Goal: Information Seeking & Learning: Compare options

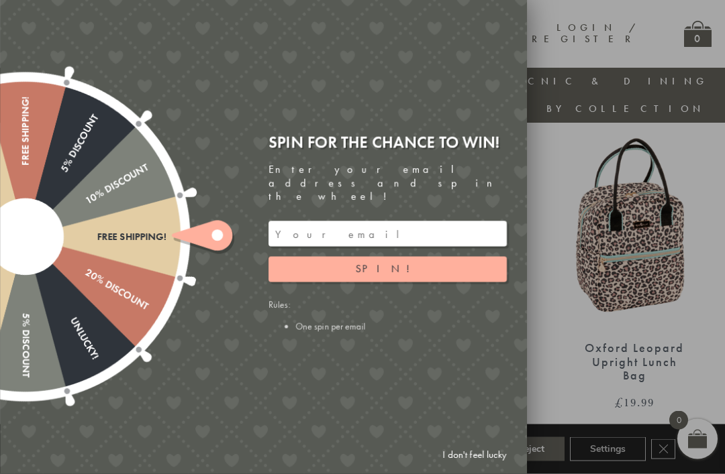
scroll to position [491, 0]
click at [462, 468] on link "I don't feel lucky" at bounding box center [474, 455] width 78 height 25
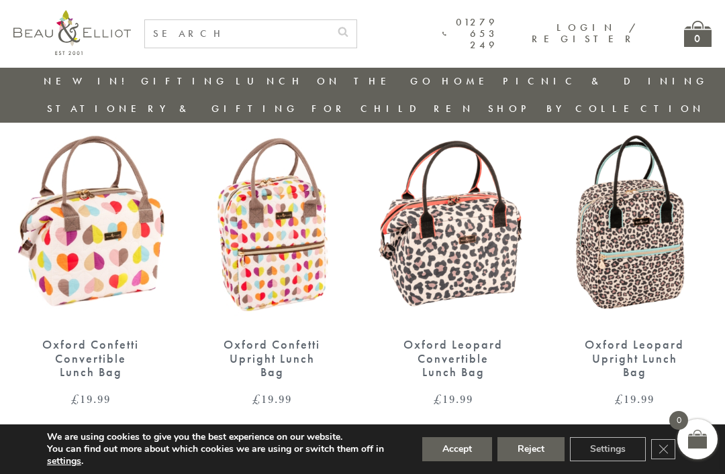
scroll to position [494, 0]
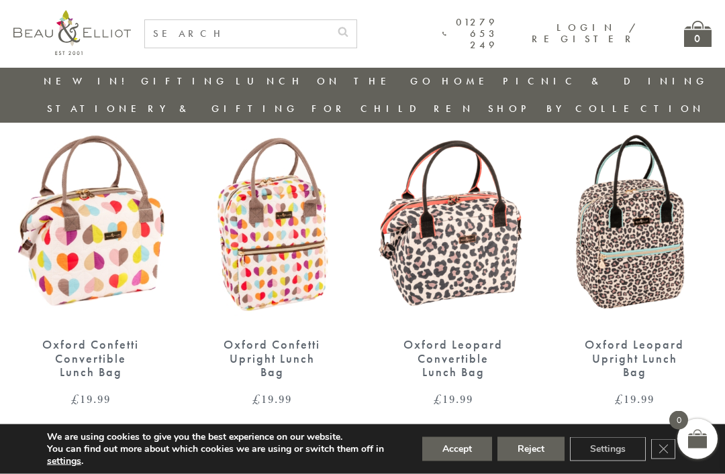
click at [297, 338] on div "Oxford Confetti Upright Lunch Bag" at bounding box center [271, 359] width 107 height 42
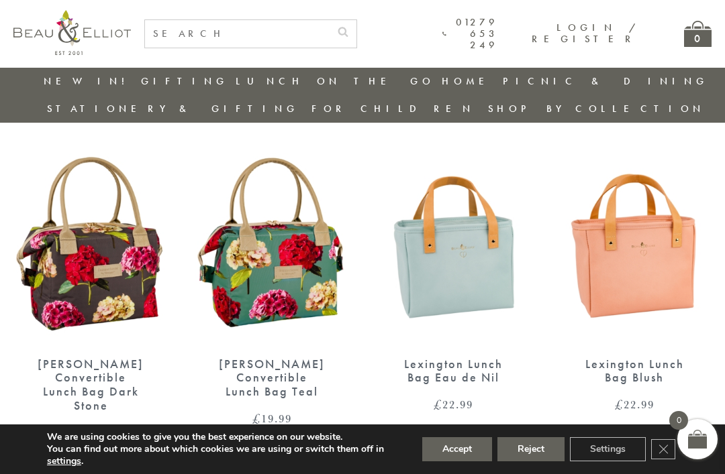
scroll to position [1141, 0]
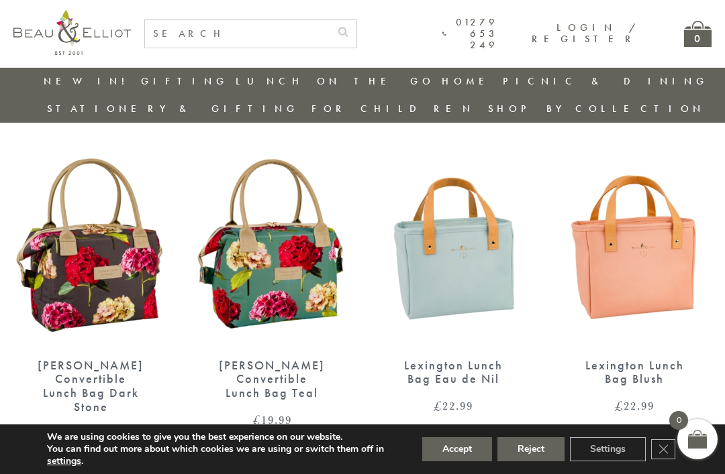
click at [462, 250] on img at bounding box center [453, 245] width 154 height 199
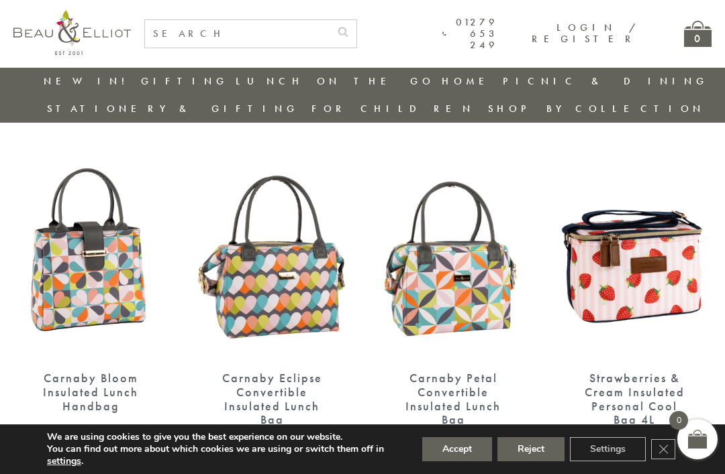
scroll to position [1482, 0]
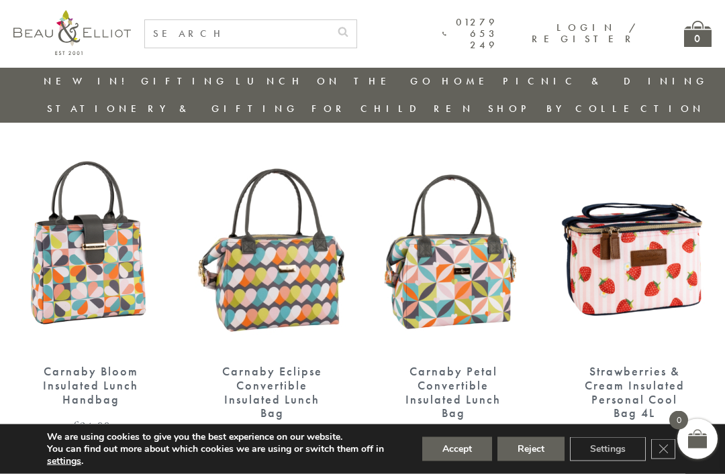
click at [475, 238] on img at bounding box center [453, 252] width 154 height 199
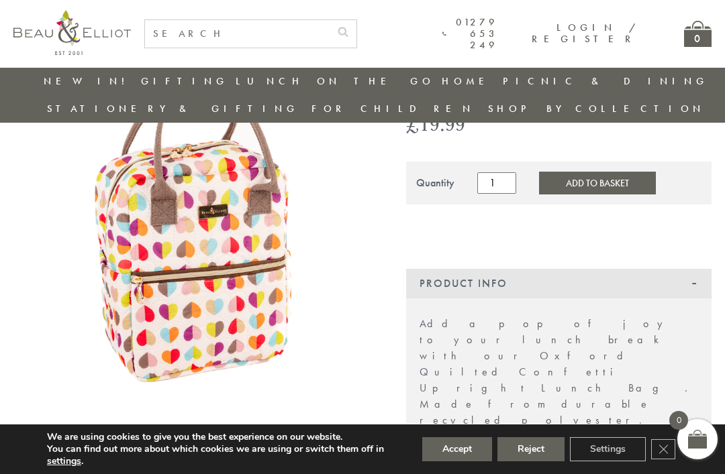
scroll to position [170, 0]
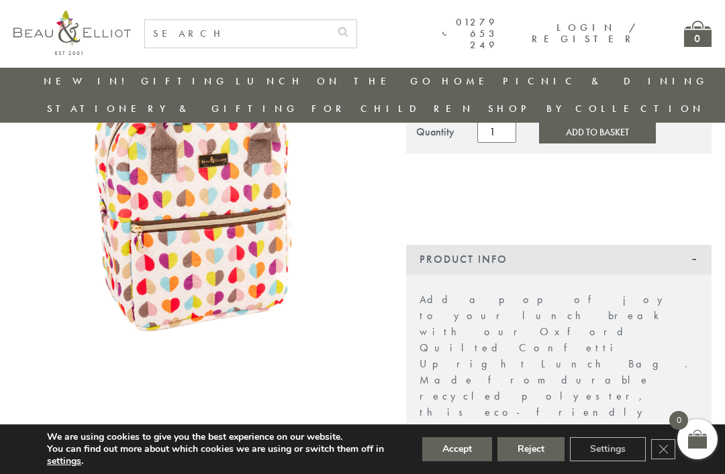
click at [464, 462] on button "Accept" at bounding box center [457, 450] width 70 height 24
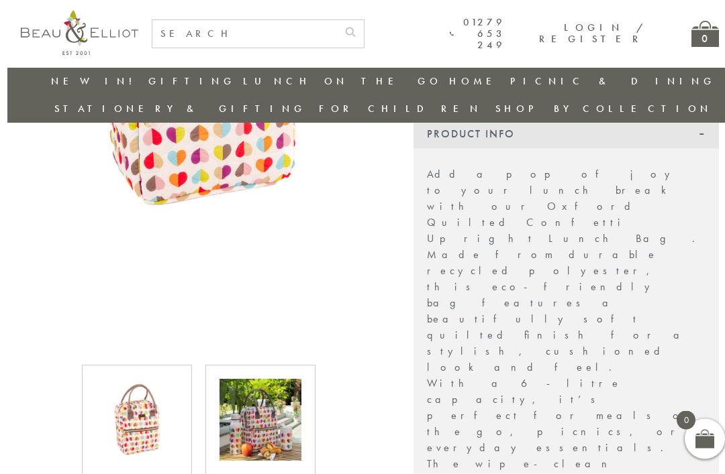
scroll to position [296, 0]
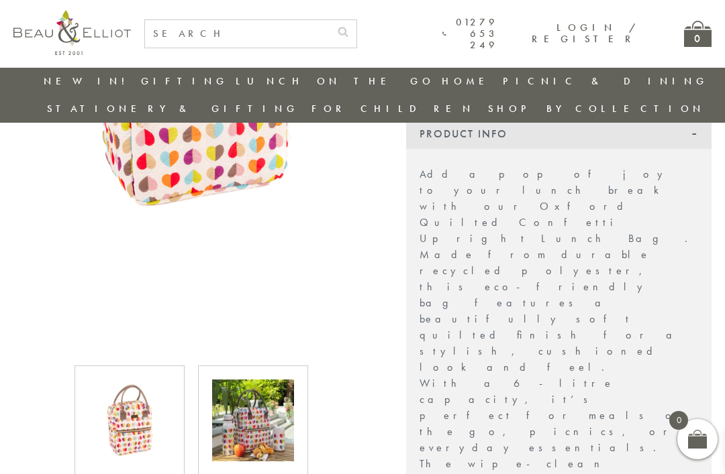
click at [272, 397] on img at bounding box center [253, 421] width 82 height 82
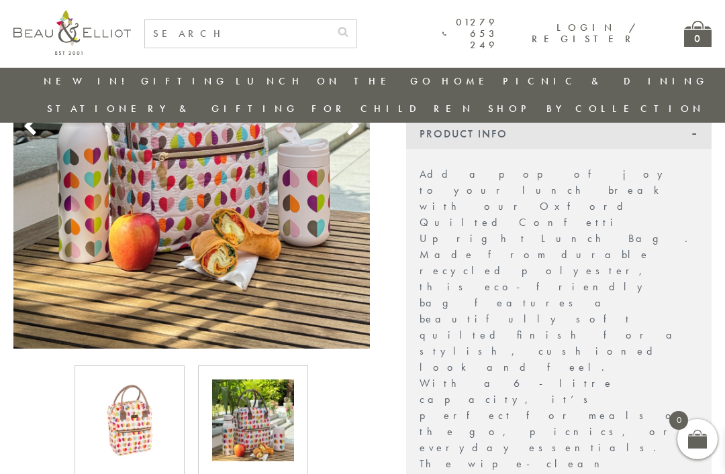
click at [270, 398] on img at bounding box center [253, 421] width 82 height 82
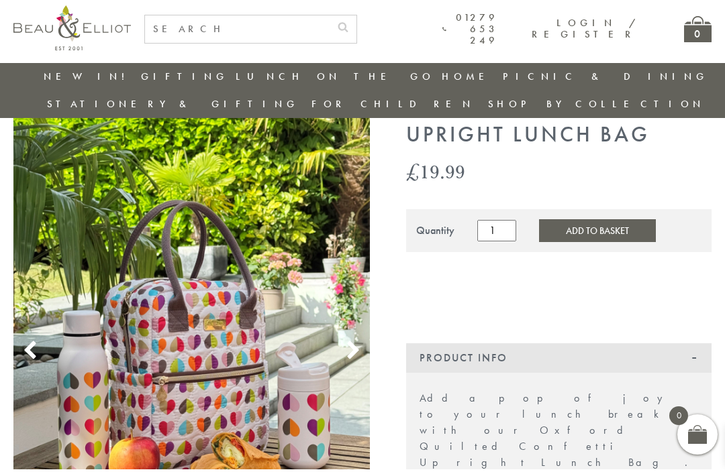
scroll to position [0, 0]
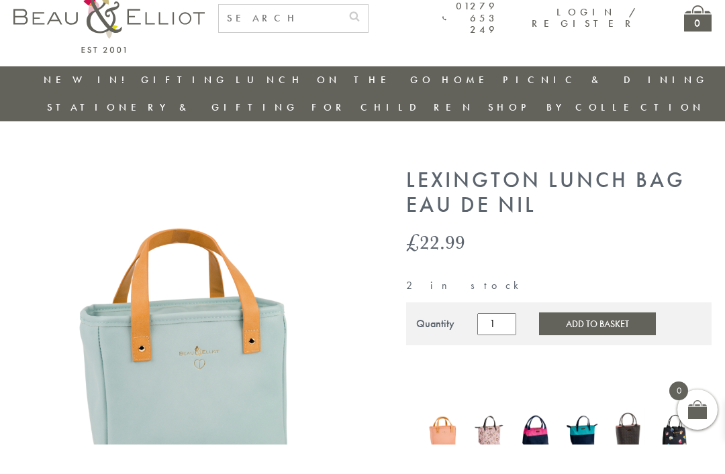
scroll to position [317, 0]
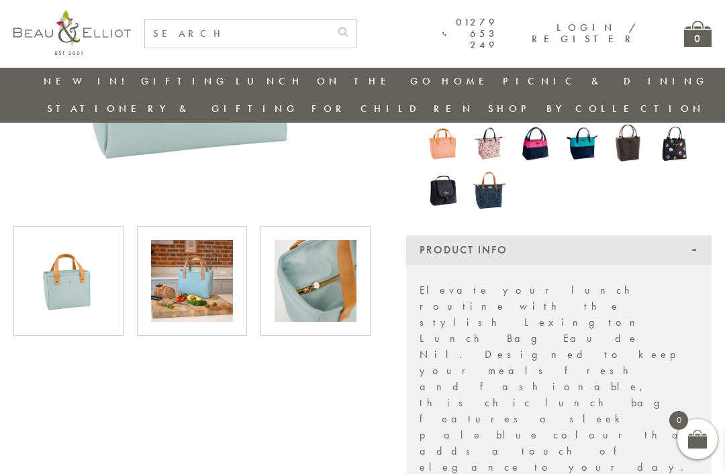
click at [333, 272] on img at bounding box center [315, 281] width 82 height 82
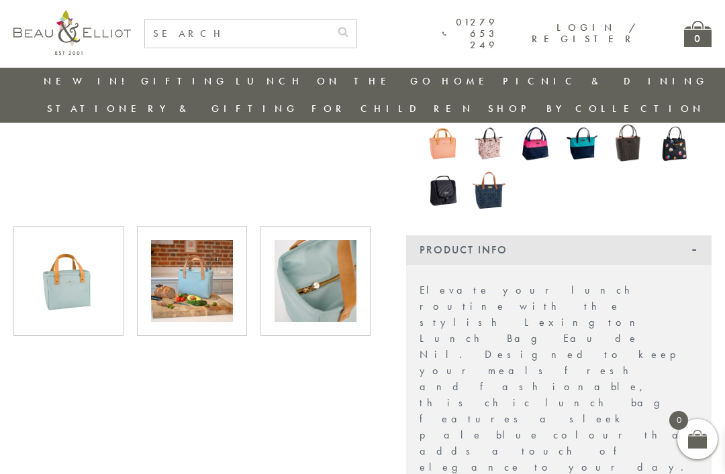
click at [331, 266] on img at bounding box center [315, 281] width 82 height 82
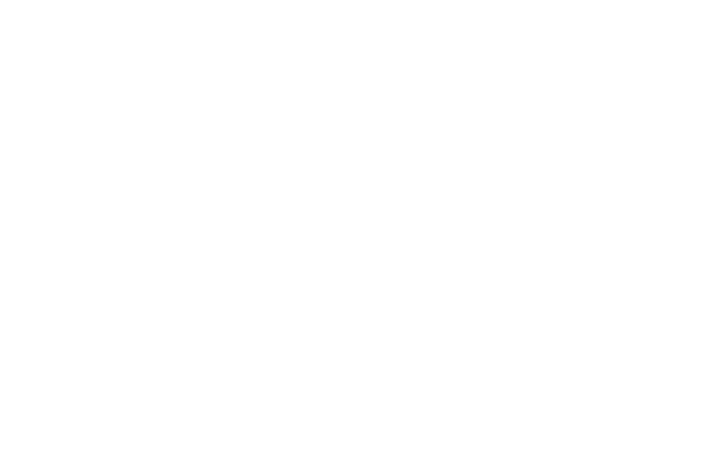
scroll to position [0, 0]
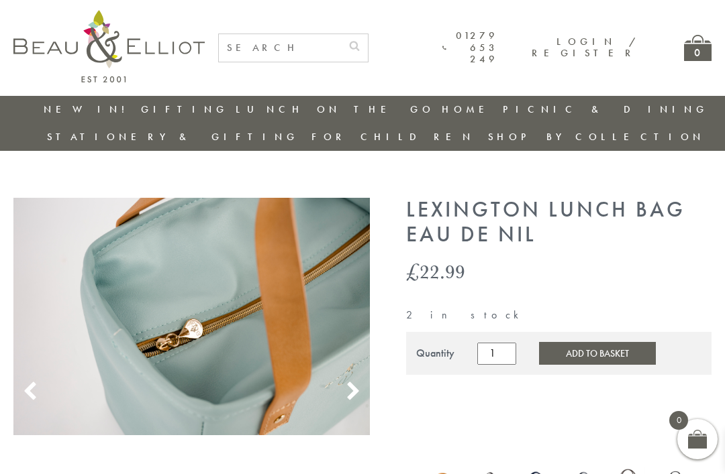
click at [352, 382] on icon at bounding box center [353, 392] width 20 height 20
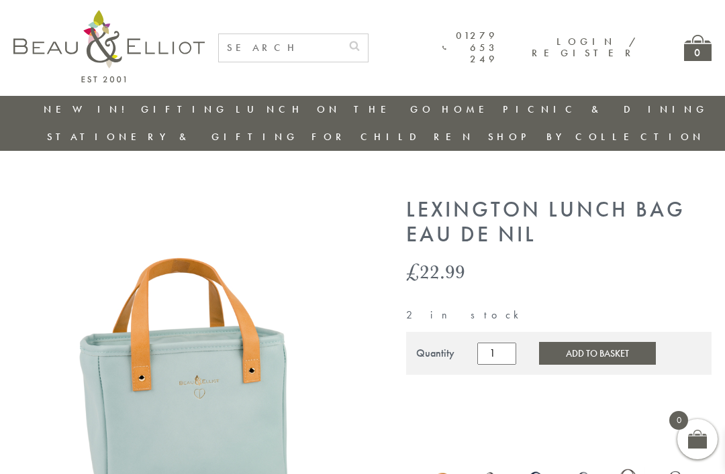
click at [352, 378] on div at bounding box center [353, 390] width 20 height 24
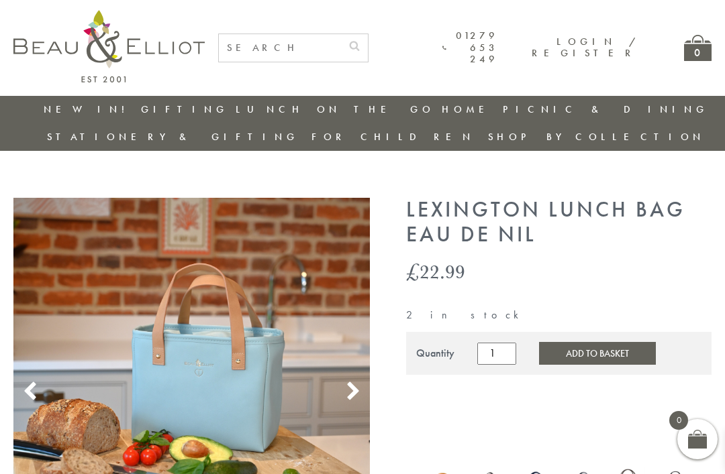
click at [357, 382] on use at bounding box center [352, 391] width 11 height 18
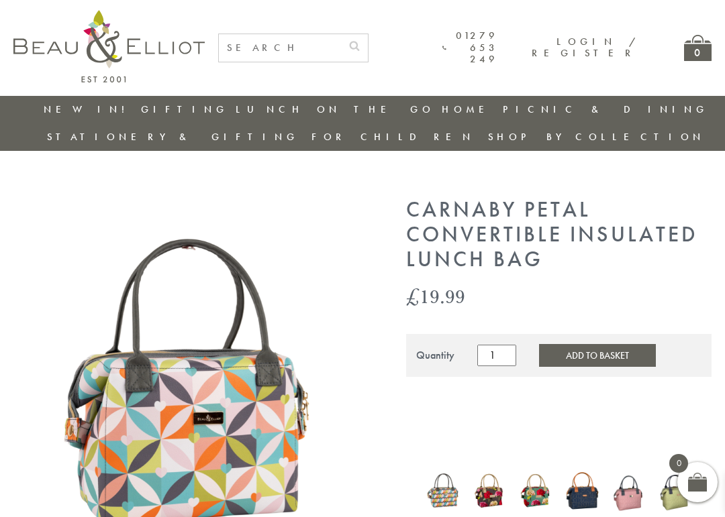
click at [531, 472] on img at bounding box center [535, 492] width 33 height 40
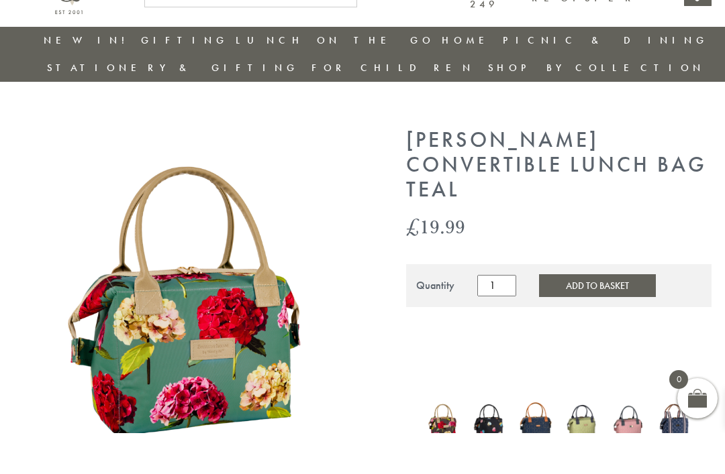
scroll to position [43, 0]
